Goal: Transaction & Acquisition: Subscribe to service/newsletter

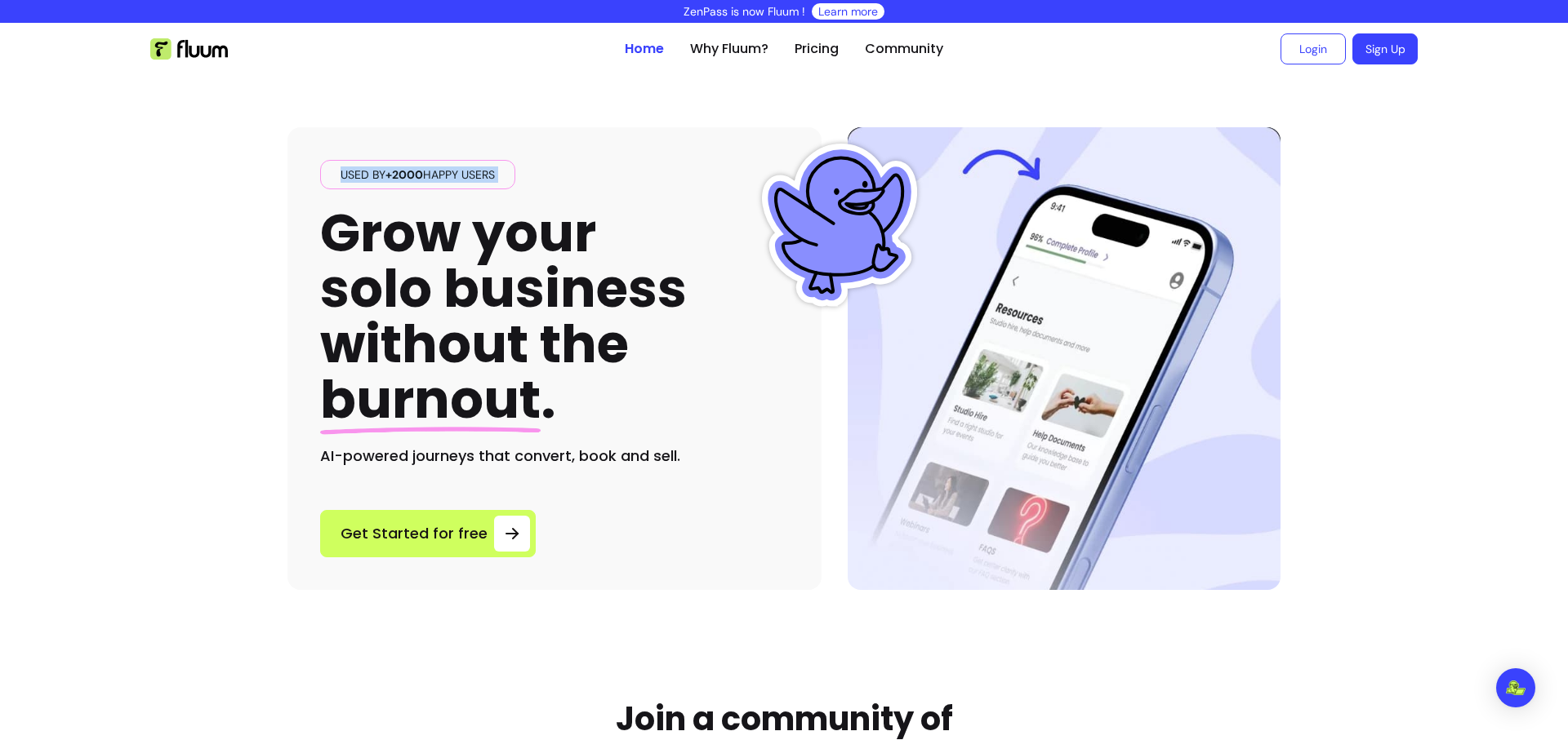
drag, startPoint x: 609, startPoint y: 177, endPoint x: 1135, endPoint y: 196, distance: 526.3
click at [1049, 193] on div "Used by +2000 happy users Grow your solo business without the burnout . AI-powe…" at bounding box center [784, 332] width 994 height 515
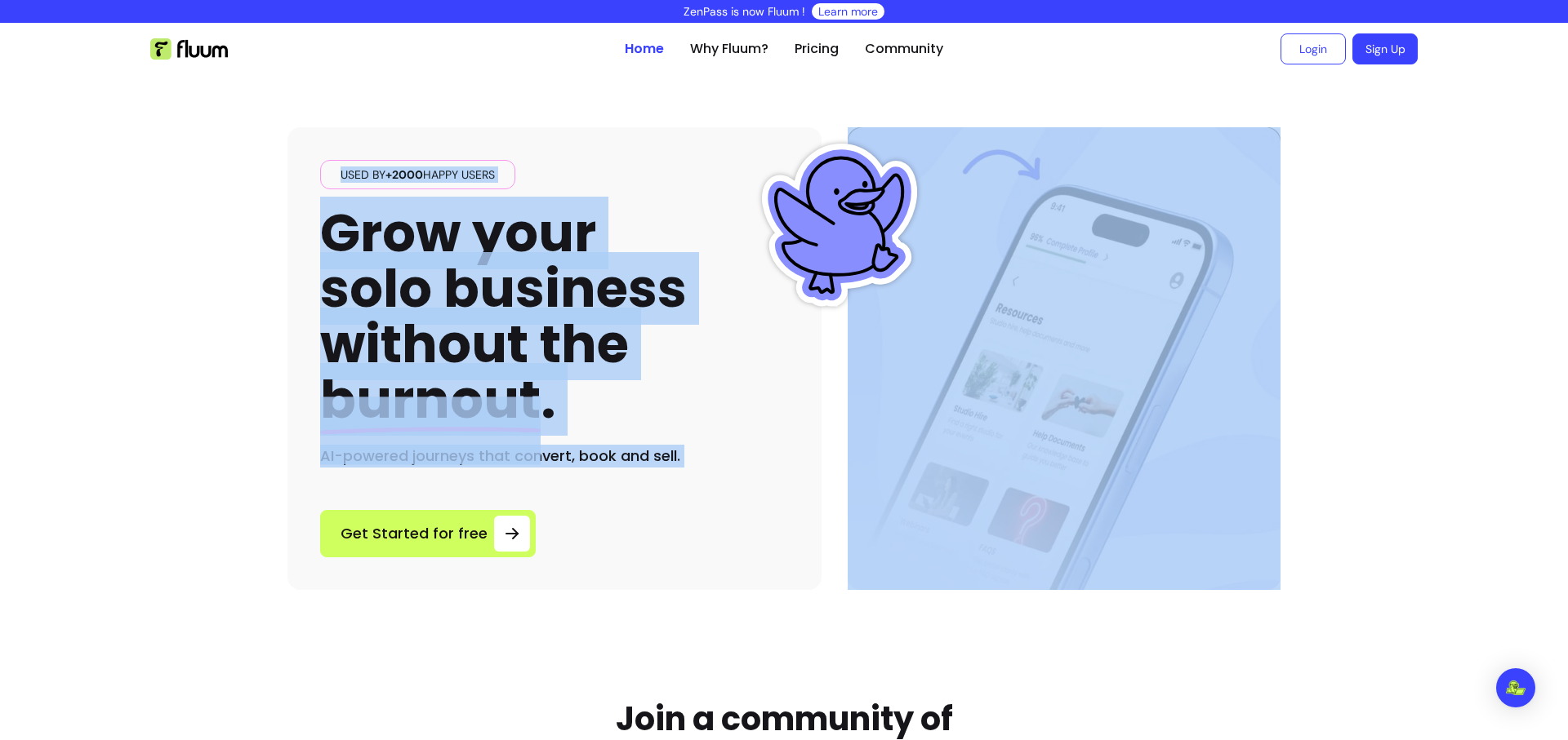
click at [574, 215] on h1 "Grow your solo business without the burnout ." at bounding box center [503, 317] width 367 height 223
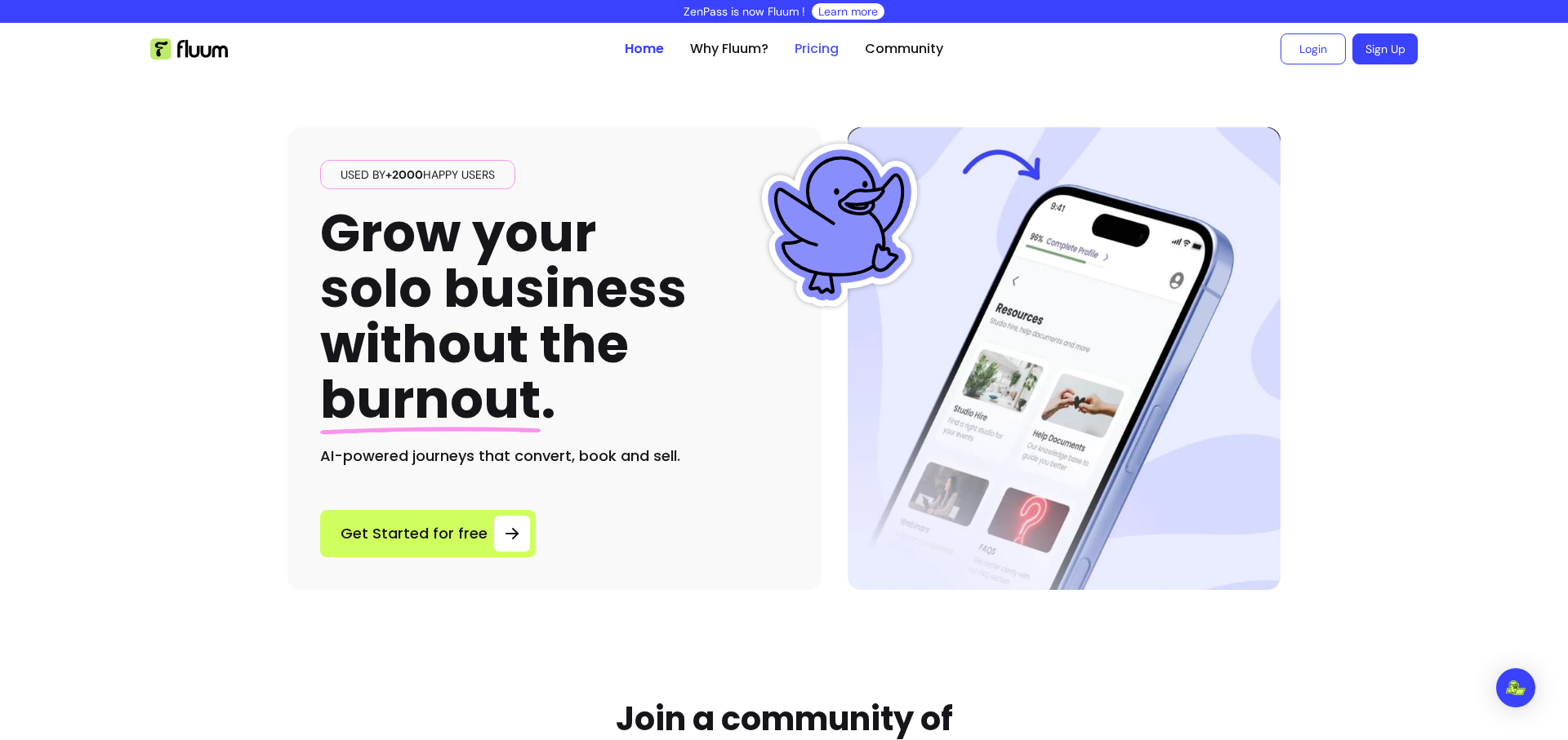
click at [800, 42] on link "Pricing" at bounding box center [817, 49] width 44 height 20
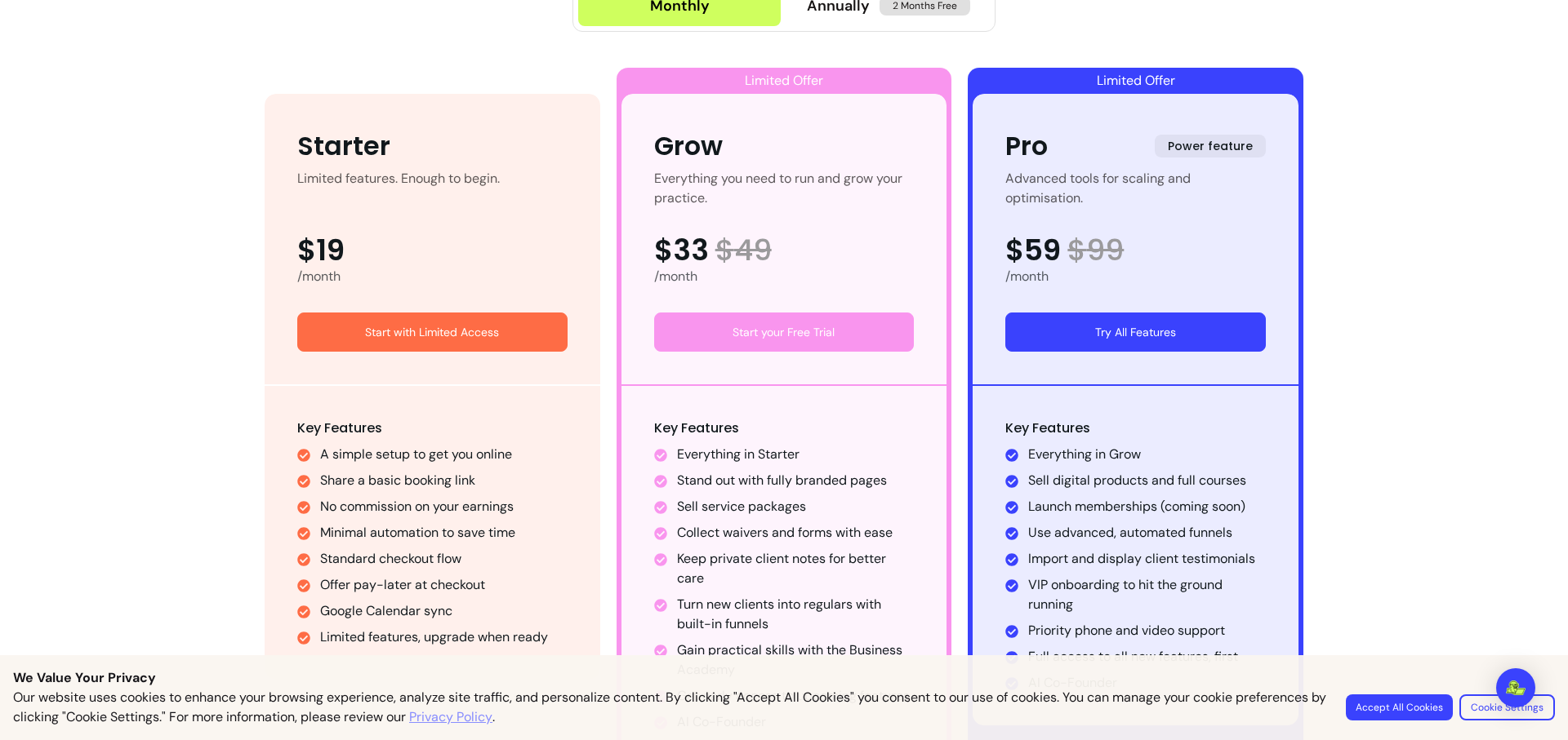
scroll to position [752, 0]
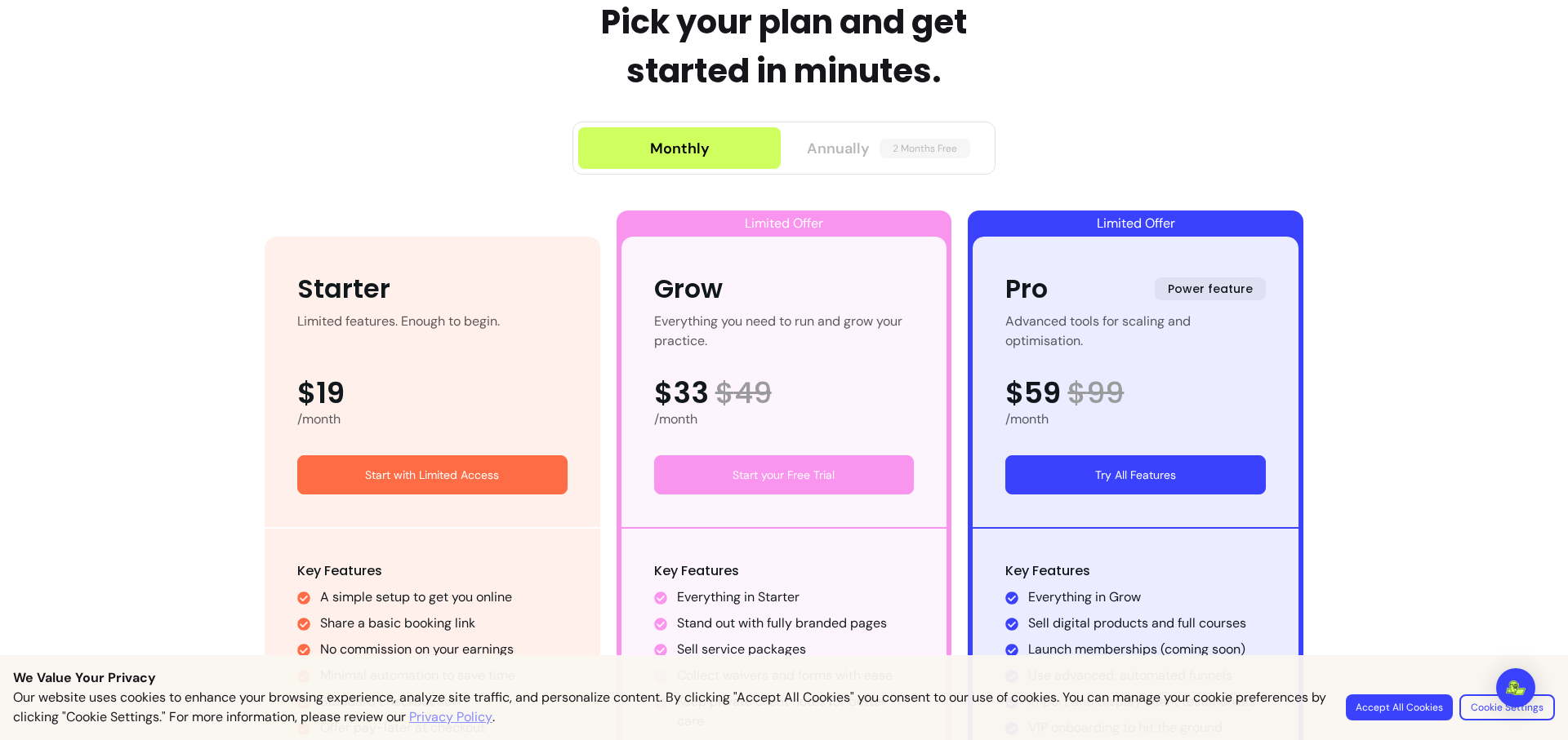
click at [892, 133] on button "Annually 2 Months Free" at bounding box center [888, 148] width 202 height 42
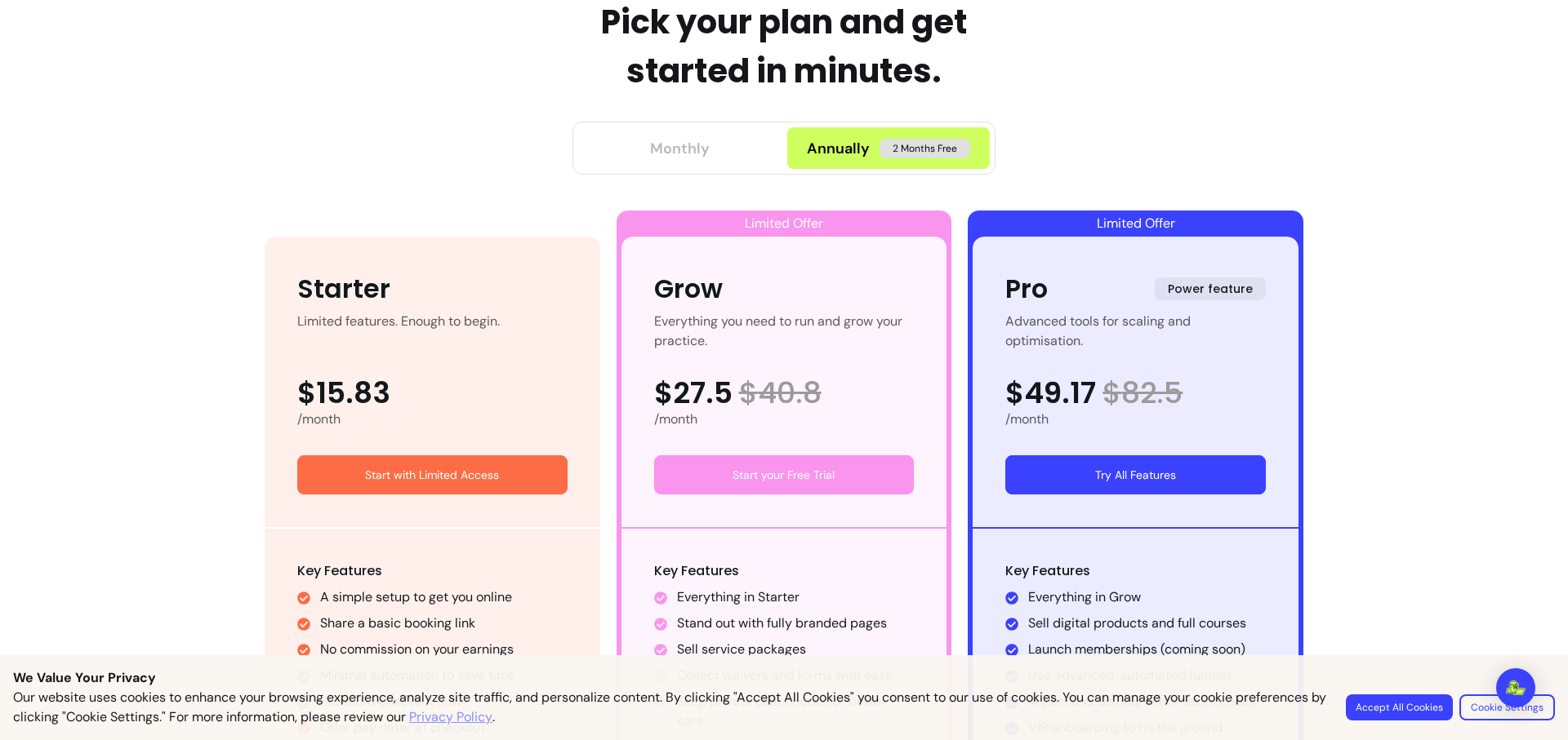
click at [731, 142] on button "Monthly" at bounding box center [679, 148] width 202 height 42
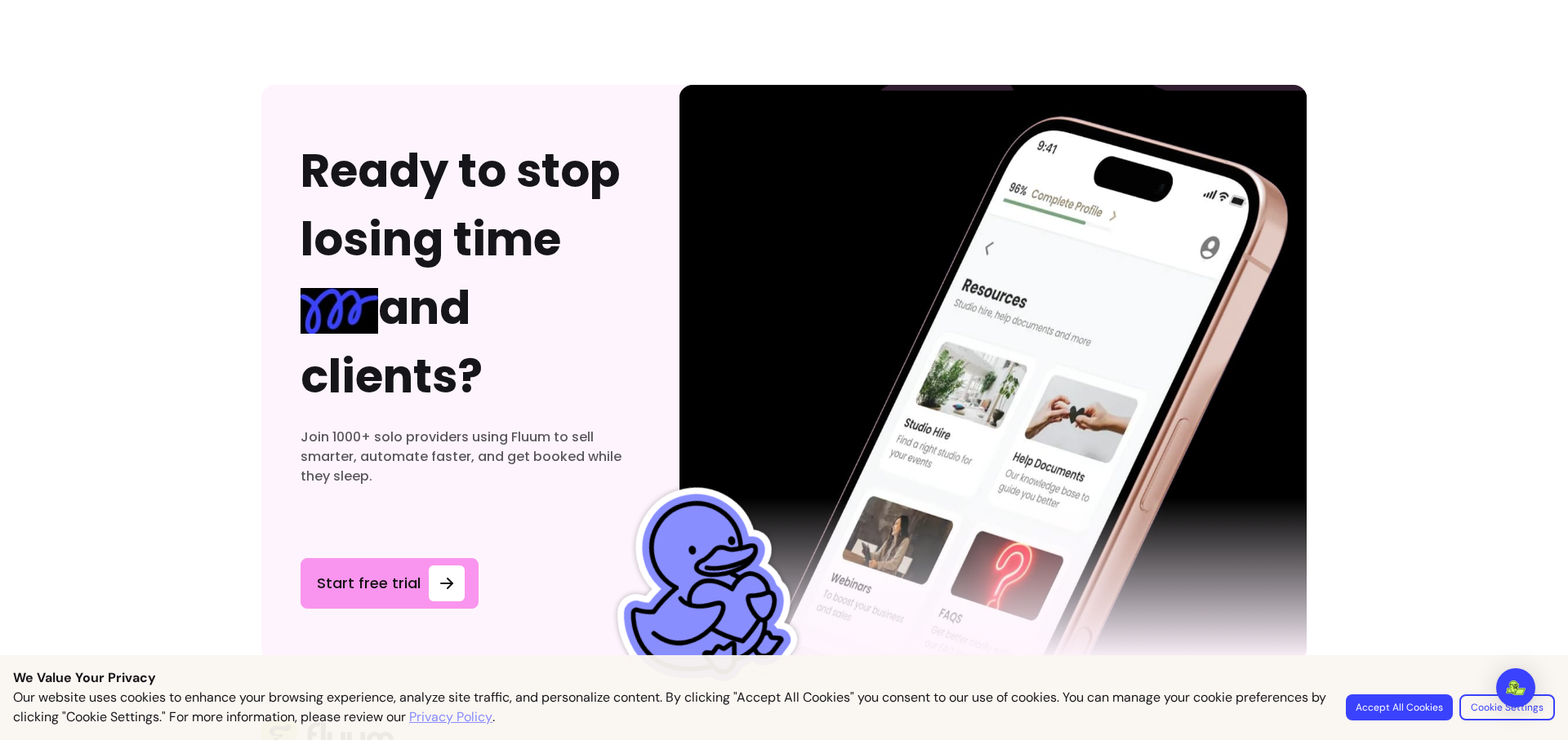
scroll to position [8701, 0]
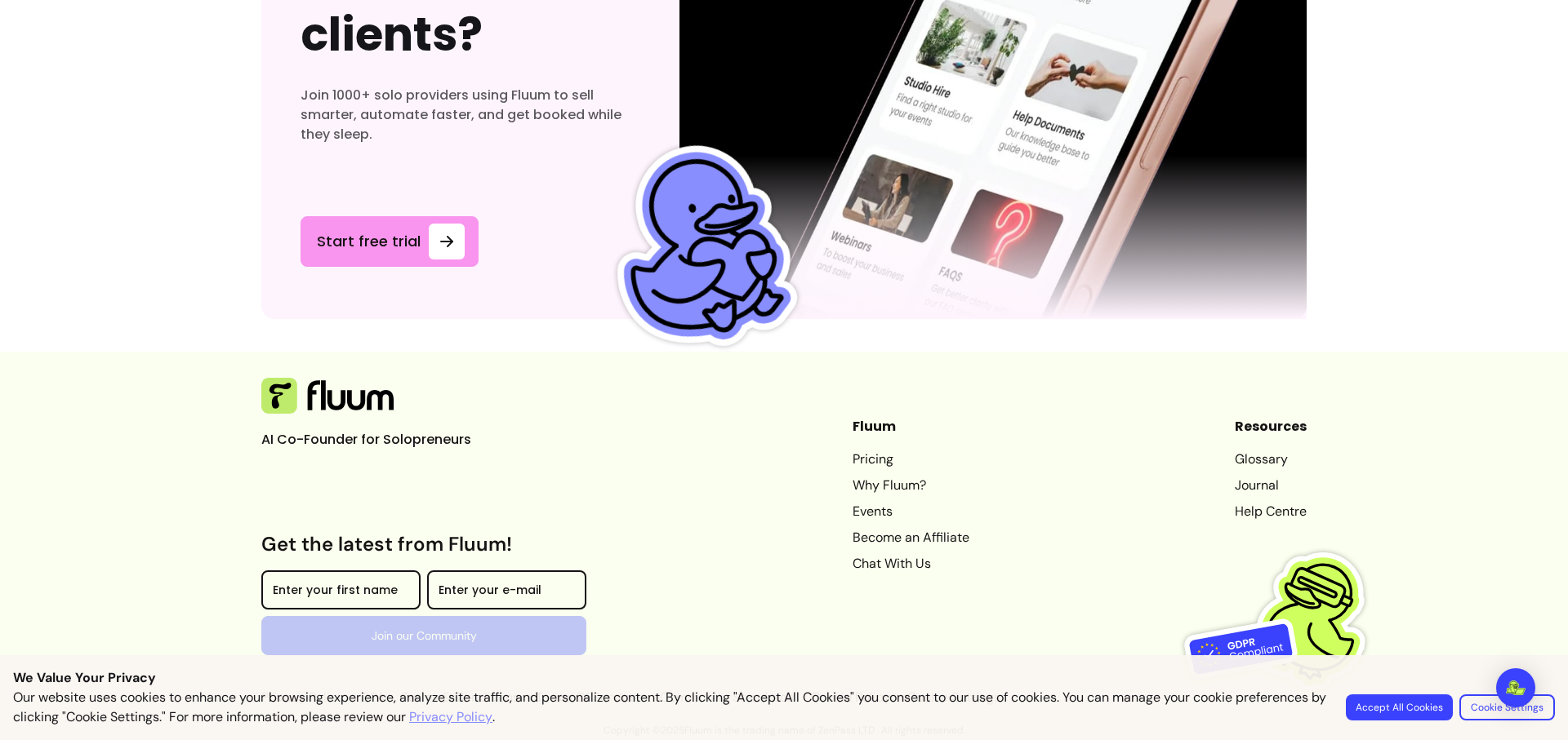
click at [899, 481] on link "Why Fluum?" at bounding box center [911, 486] width 116 height 20
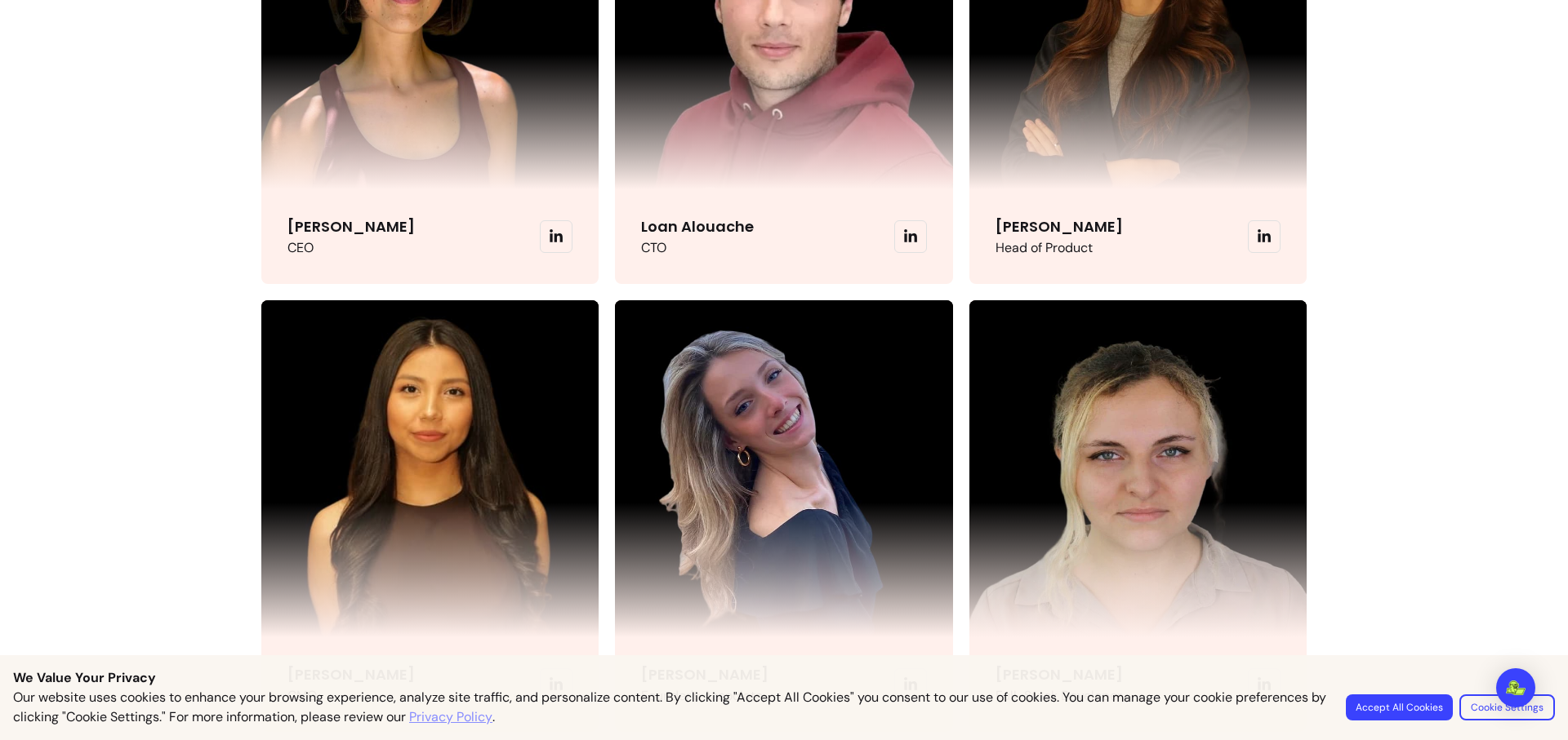
scroll to position [3814, 0]
